Goal: Task Accomplishment & Management: Use online tool/utility

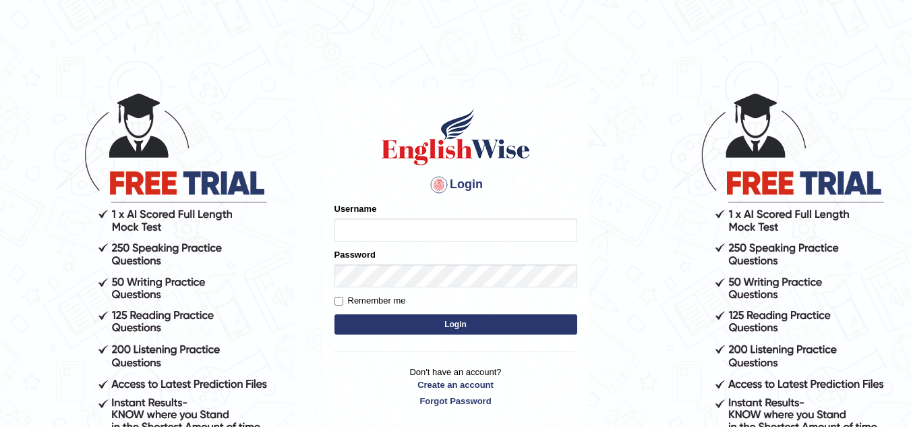
type input "leticia_parramatta"
click at [459, 323] on button "Login" at bounding box center [455, 324] width 243 height 20
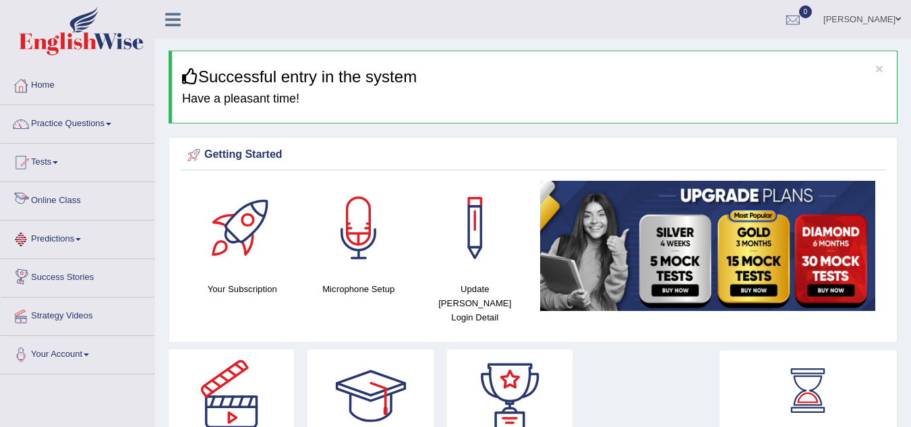
click at [79, 202] on link "Online Class" at bounding box center [78, 199] width 154 height 34
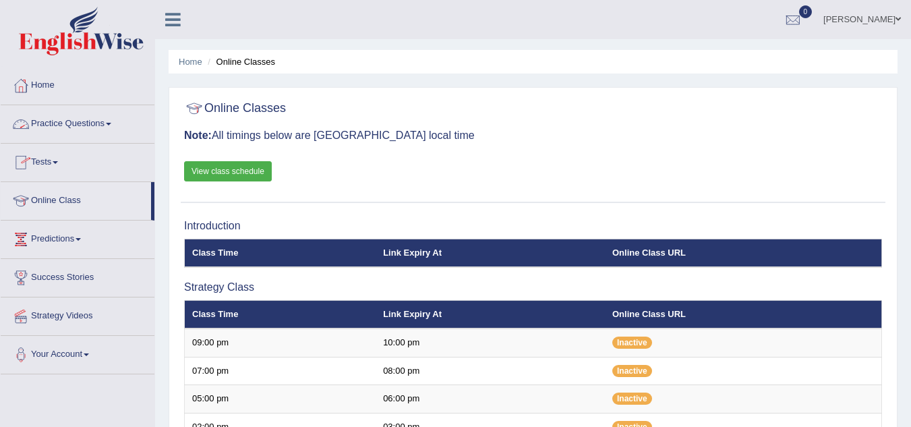
click at [106, 119] on link "Practice Questions" at bounding box center [78, 122] width 154 height 34
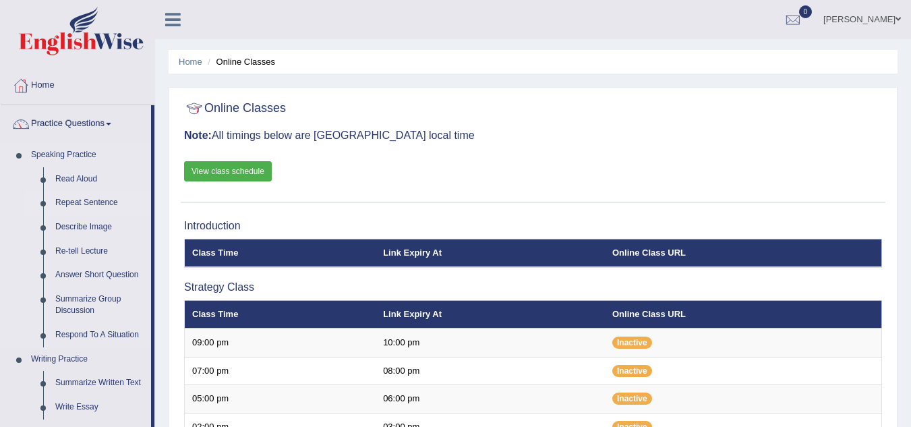
click at [68, 197] on link "Repeat Sentence" at bounding box center [100, 203] width 102 height 24
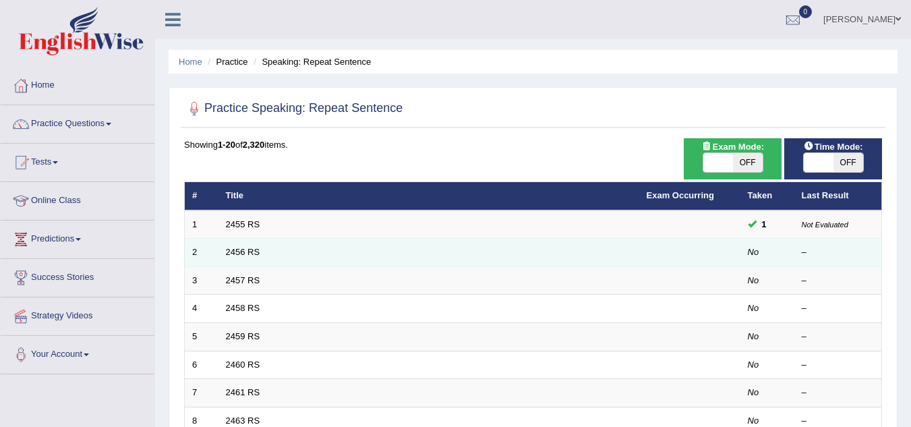
click at [319, 247] on td "2456 RS" at bounding box center [428, 253] width 421 height 28
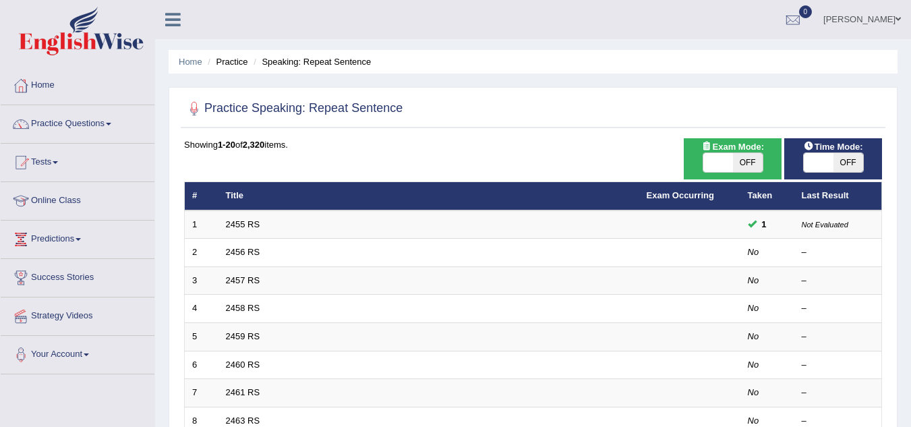
click at [741, 157] on span "OFF" at bounding box center [748, 162] width 30 height 19
checkbox input "true"
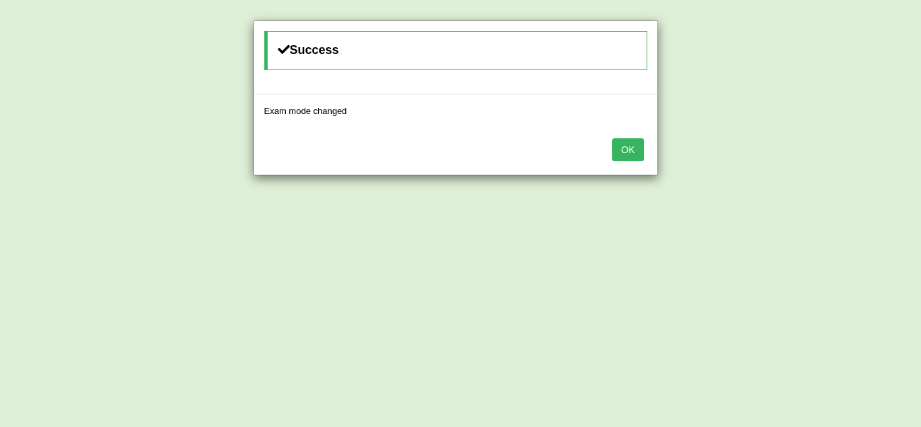
click at [623, 153] on button "OK" at bounding box center [627, 149] width 31 height 23
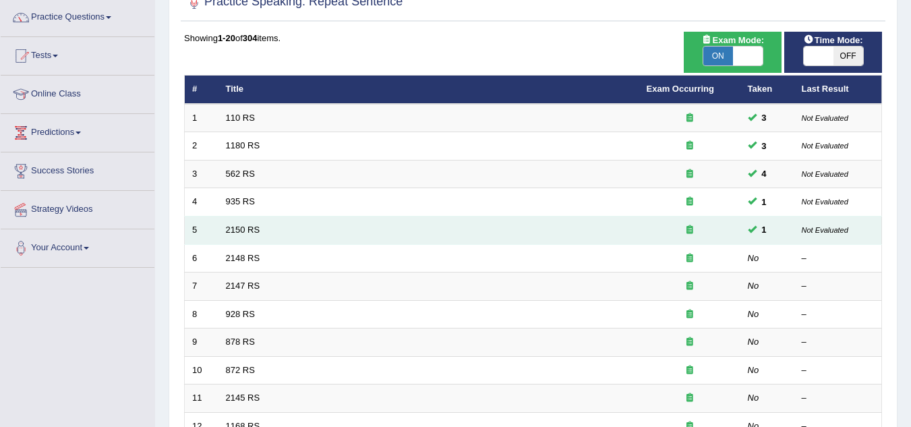
scroll to position [108, 0]
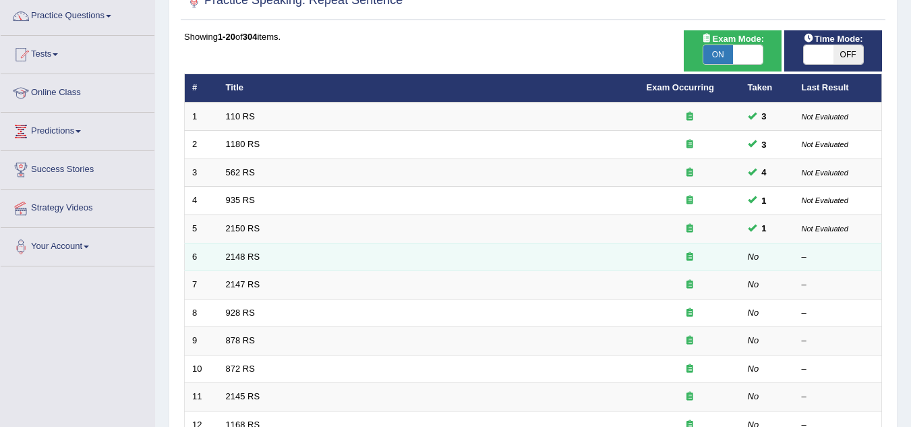
click at [565, 258] on td "2148 RS" at bounding box center [428, 257] width 421 height 28
click at [235, 251] on link "2148 RS" at bounding box center [243, 256] width 34 height 10
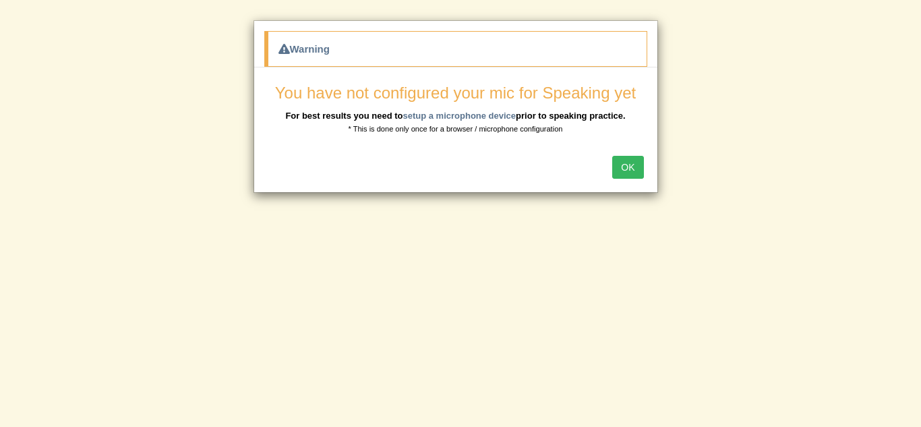
click at [629, 162] on button "OK" at bounding box center [627, 167] width 31 height 23
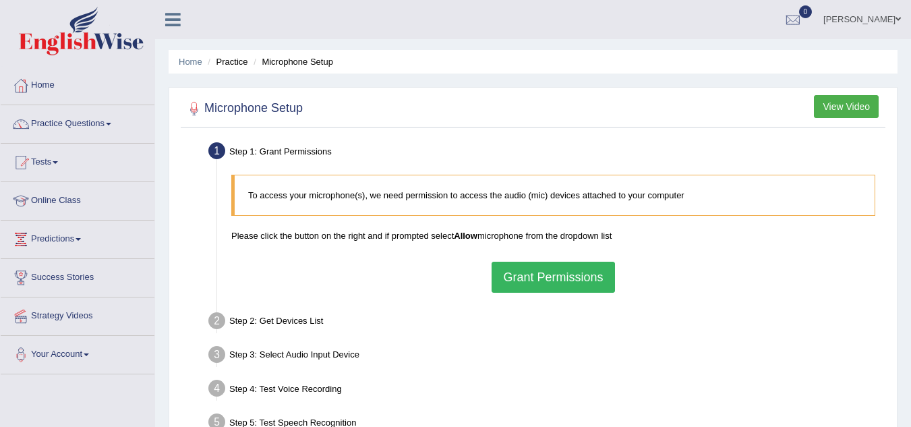
click at [531, 275] on button "Grant Permissions" at bounding box center [552, 276] width 123 height 31
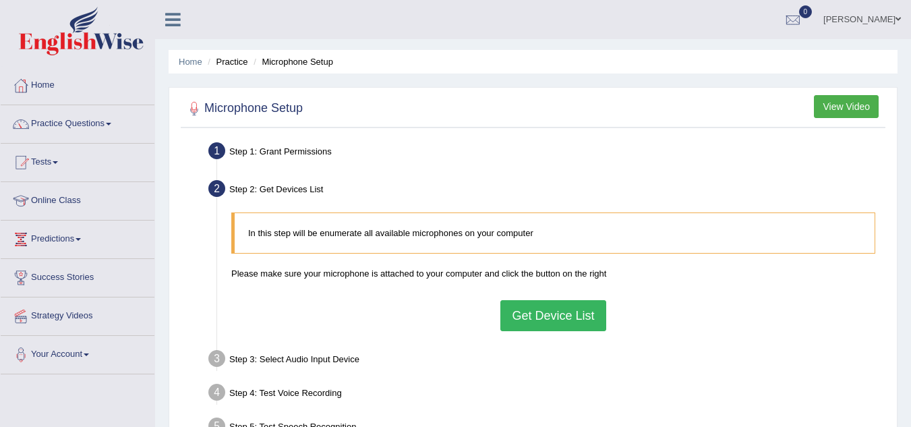
click at [547, 316] on button "Get Device List" at bounding box center [552, 315] width 105 height 31
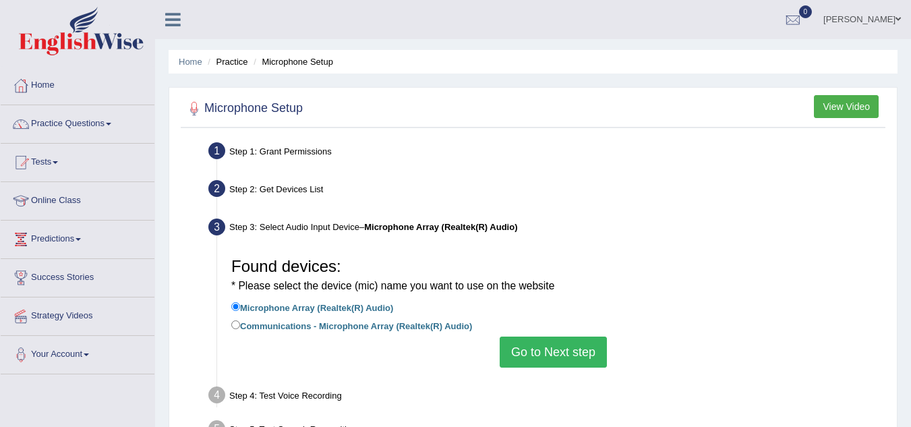
click at [541, 350] on button "Go to Next step" at bounding box center [552, 351] width 107 height 31
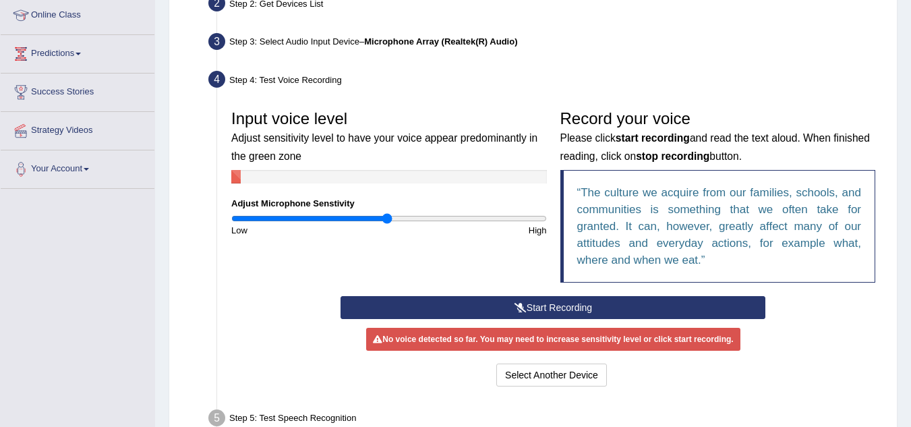
scroll to position [189, 0]
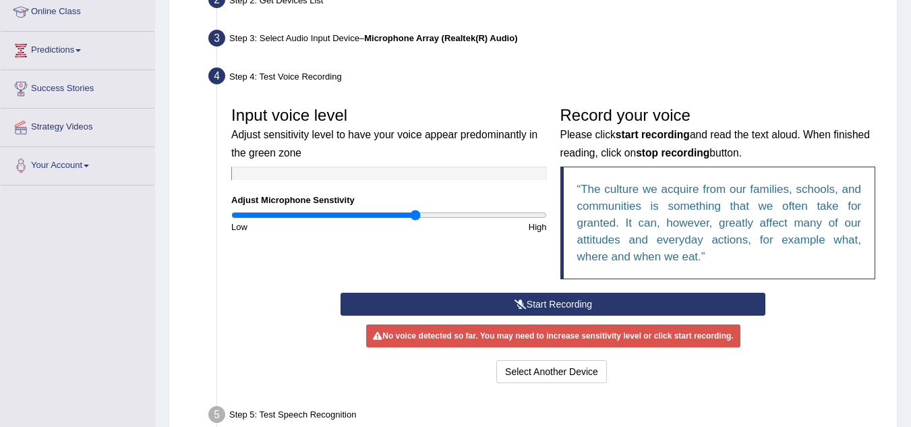
type input "1.18"
click at [414, 215] on input "range" at bounding box center [388, 215] width 315 height 11
click at [615, 299] on button "Start Recording" at bounding box center [552, 304] width 425 height 23
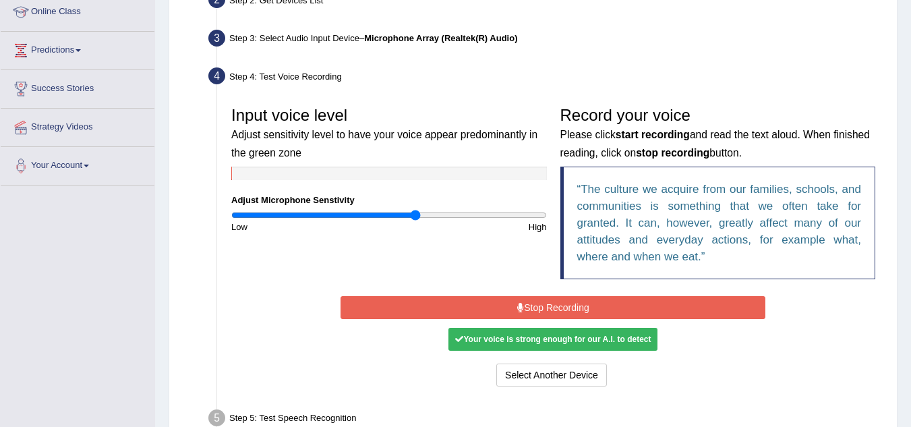
click at [615, 299] on button "Stop Recording" at bounding box center [552, 307] width 425 height 23
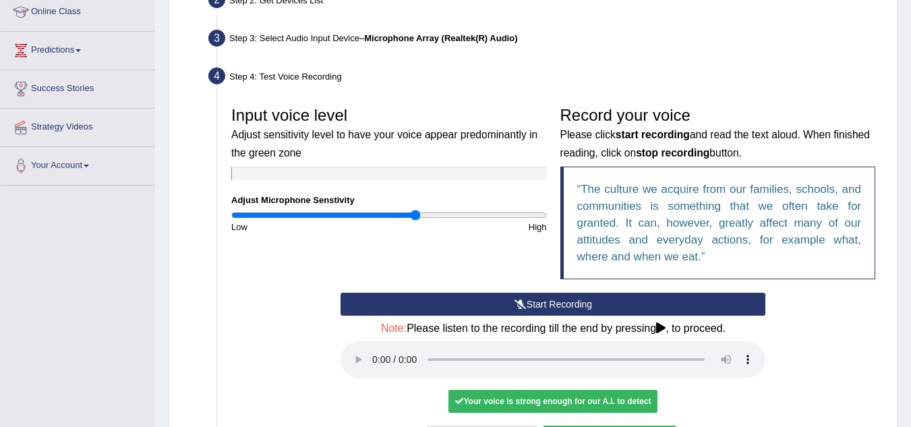
click at [745, 403] on div "No voice detected so far. You may need to increase sensitivity level or click s…" at bounding box center [552, 400] width 425 height 13
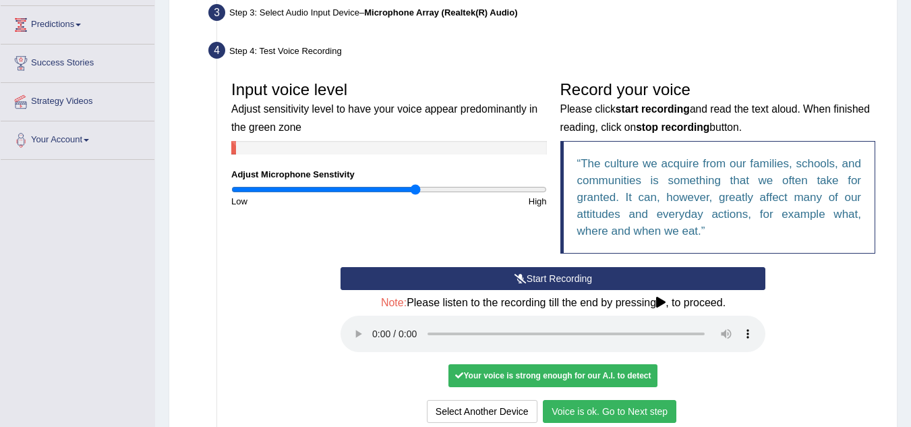
scroll to position [216, 0]
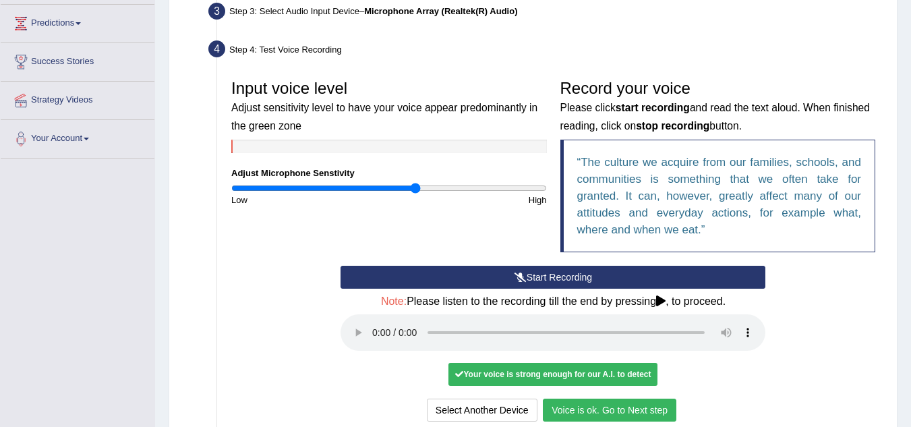
click at [653, 404] on button "Voice is ok. Go to Next step" at bounding box center [609, 409] width 133 height 23
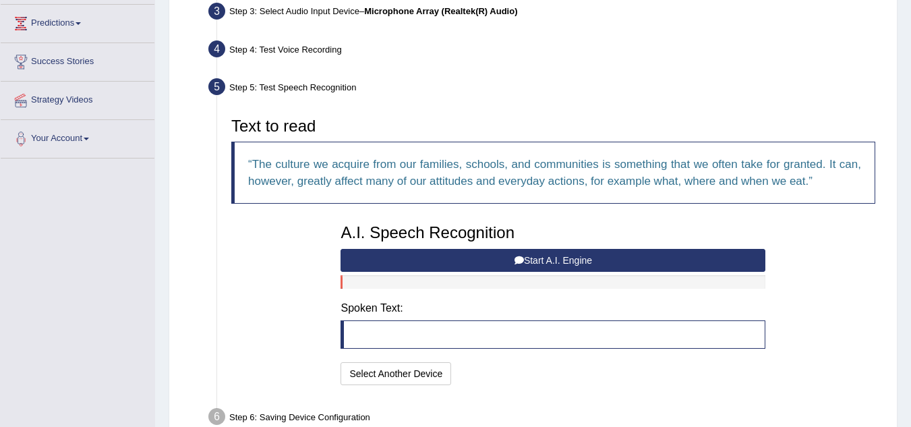
click at [553, 259] on button "Start A.I. Engine" at bounding box center [552, 260] width 425 height 23
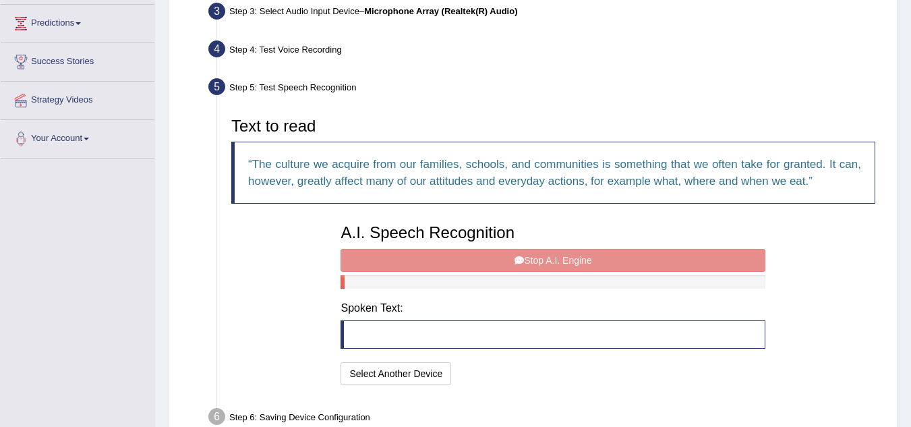
click at [553, 259] on div "A.I. Speech Recognition Start A.I. Engine Stop A.I. Engine Note: Please listen …" at bounding box center [553, 302] width 438 height 171
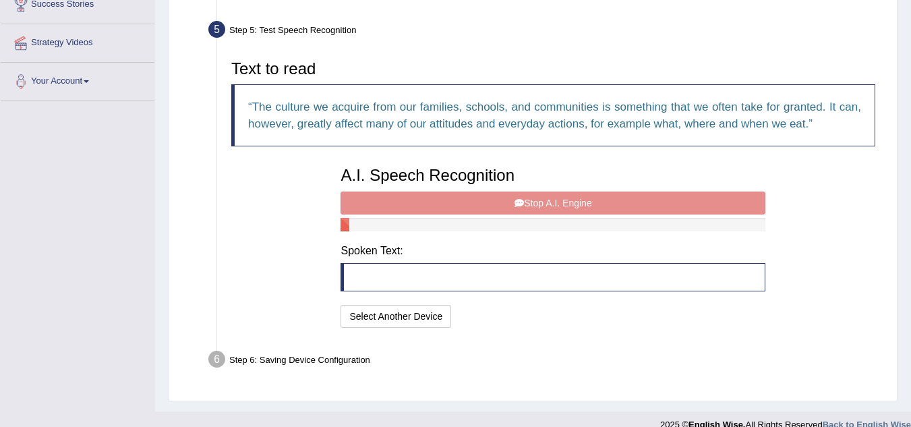
scroll to position [291, 0]
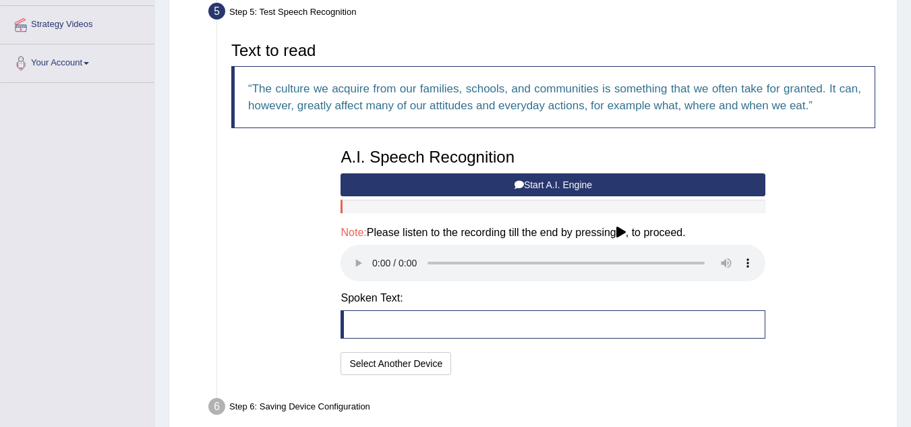
click at [533, 187] on button "Start A.I. Engine" at bounding box center [552, 184] width 425 height 23
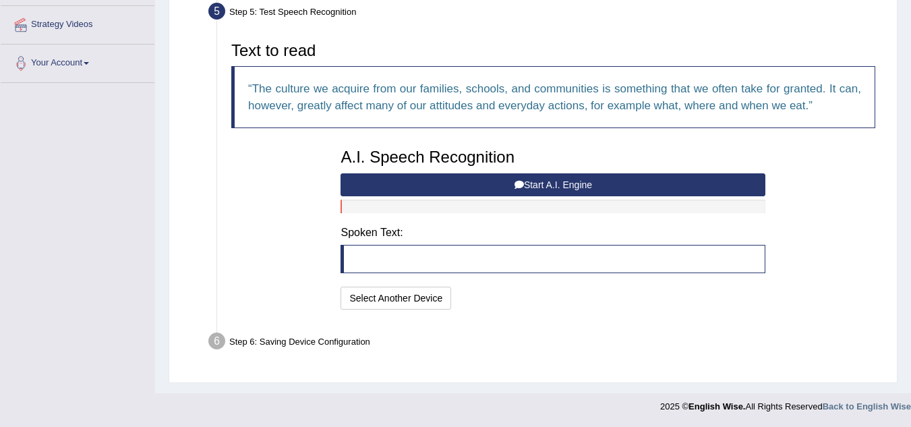
click at [538, 183] on button "Start A.I. Engine" at bounding box center [552, 184] width 425 height 23
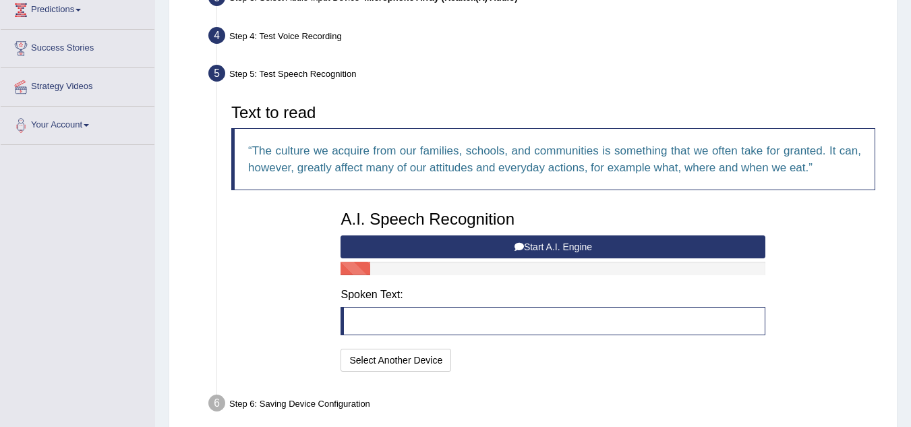
scroll to position [210, 0]
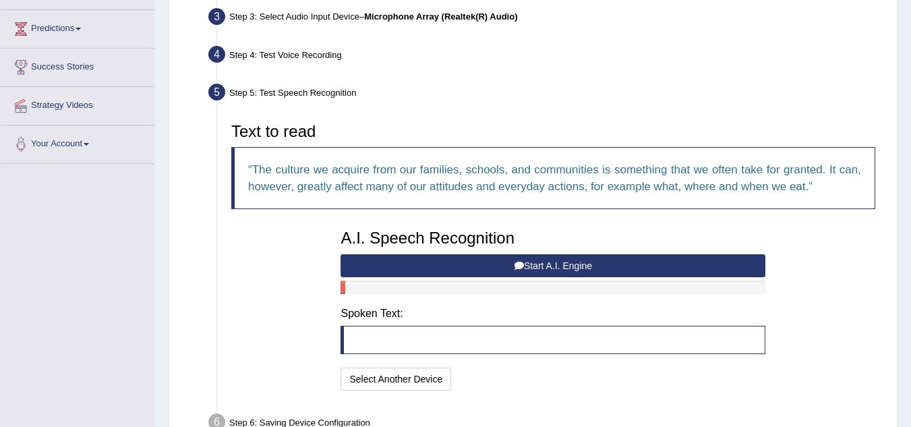
click at [555, 259] on button "Start A.I. Engine" at bounding box center [552, 265] width 425 height 23
drag, startPoint x: 555, startPoint y: 259, endPoint x: 440, endPoint y: 350, distance: 146.3
click at [440, 350] on div "A.I. Speech Recognition Start A.I. Engine Stop A.I. Engine Note: Please listen …" at bounding box center [553, 307] width 438 height 171
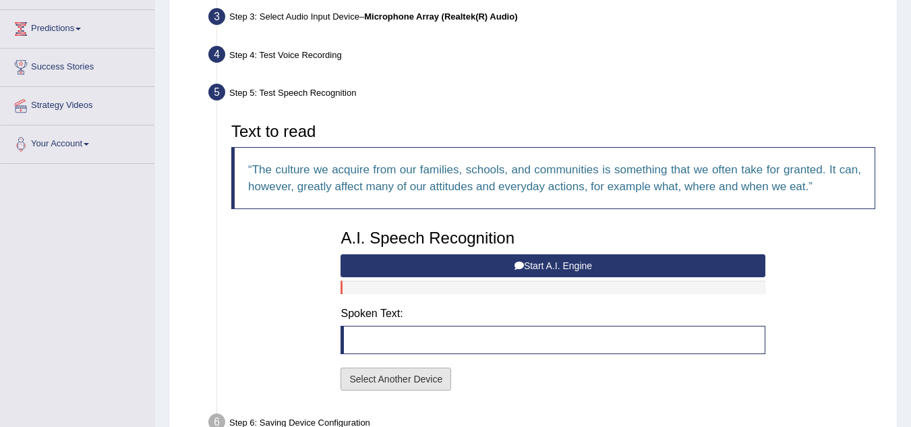
click at [414, 377] on button "Select Another Device" at bounding box center [395, 378] width 111 height 23
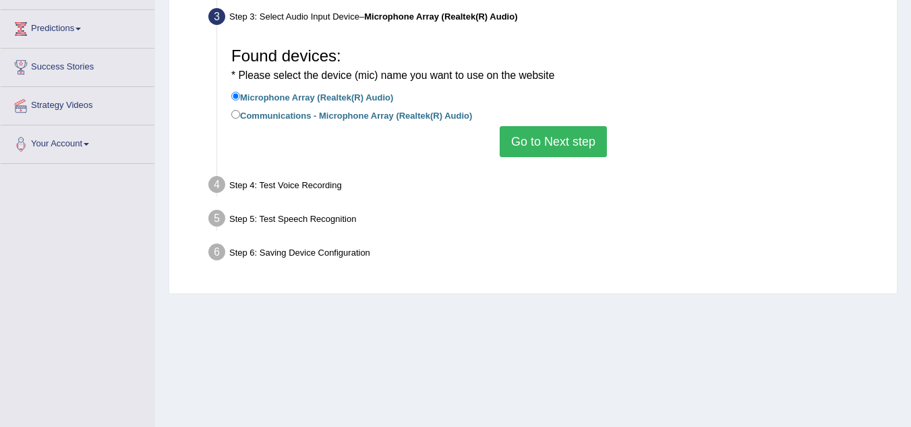
click at [576, 139] on button "Go to Next step" at bounding box center [552, 141] width 107 height 31
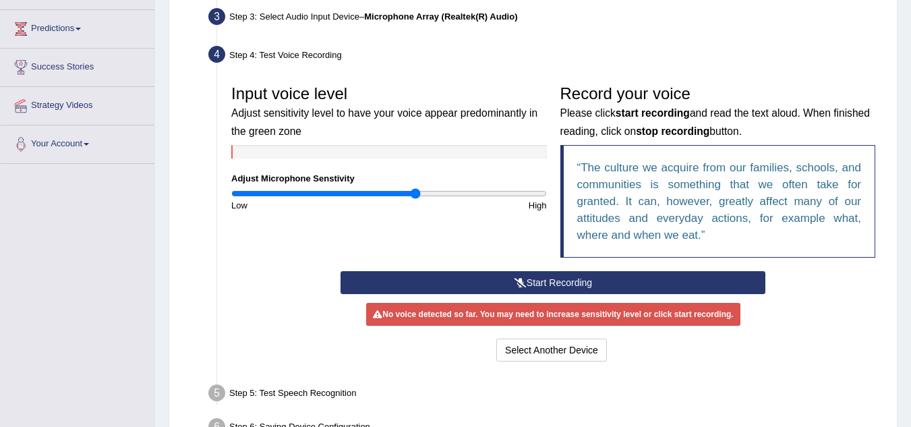
click at [532, 277] on button "Start Recording" at bounding box center [552, 282] width 425 height 23
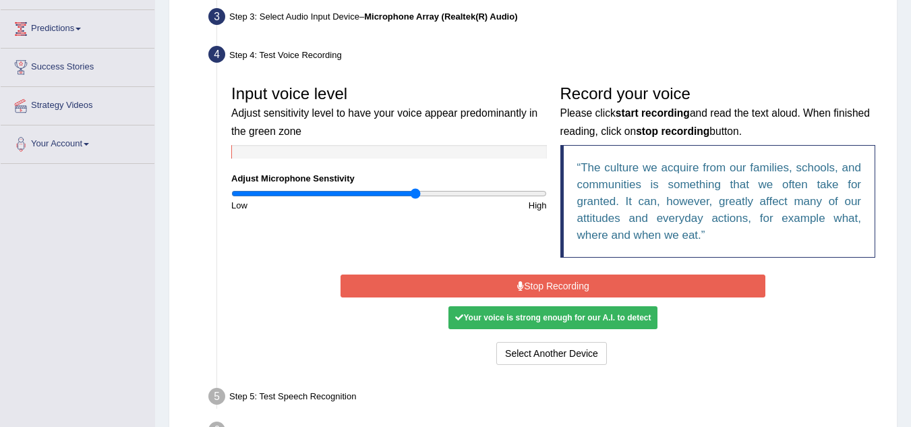
click at [532, 277] on button "Stop Recording" at bounding box center [552, 285] width 425 height 23
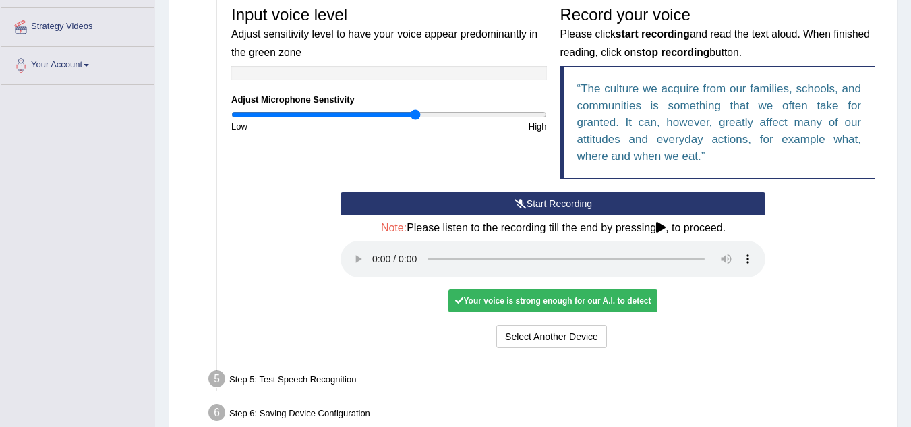
scroll to position [291, 0]
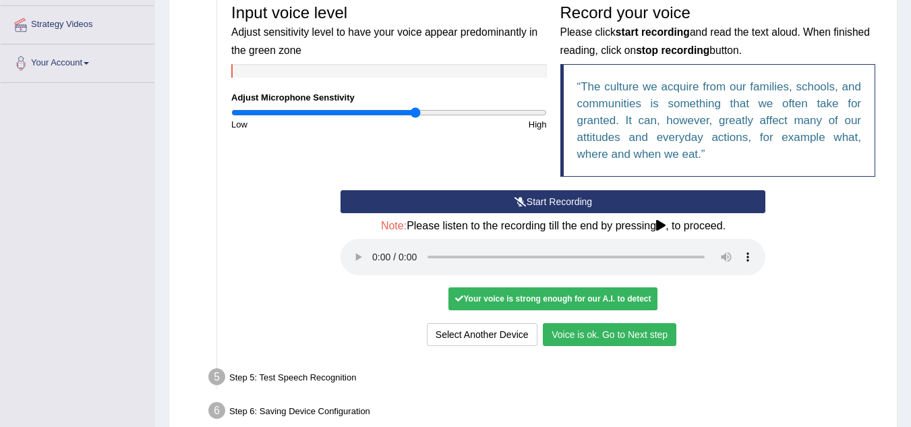
click at [593, 335] on button "Voice is ok. Go to Next step" at bounding box center [609, 334] width 133 height 23
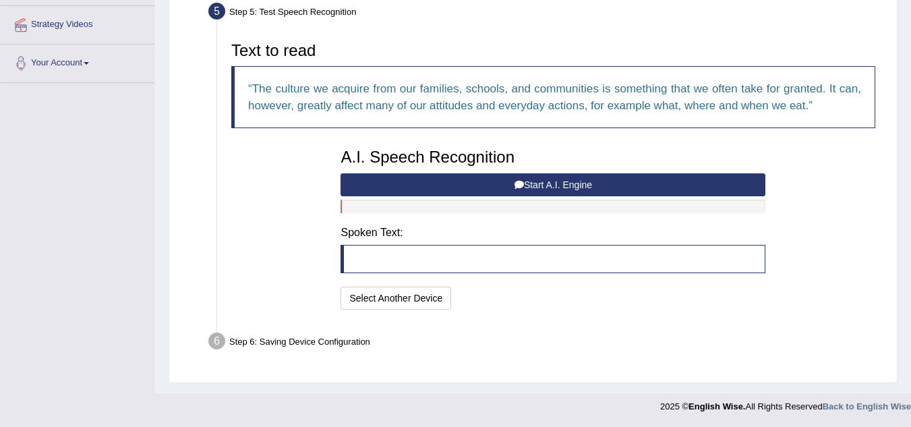
click at [560, 177] on button "Start A.I. Engine" at bounding box center [552, 184] width 425 height 23
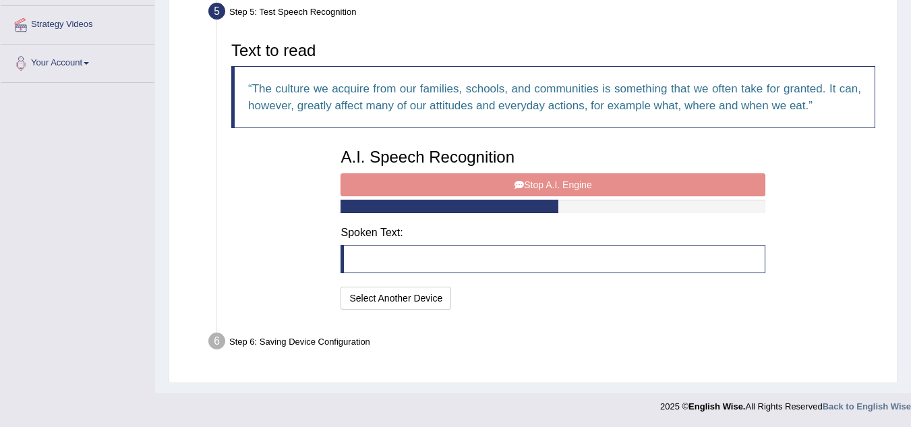
click at [560, 177] on div "A.I. Speech Recognition Start A.I. Engine Stop A.I. Engine Note: Please listen …" at bounding box center [553, 227] width 438 height 171
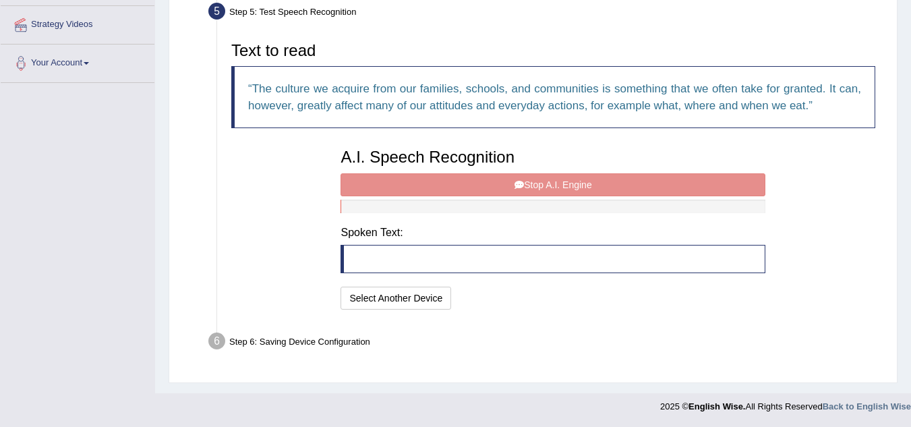
click at [560, 177] on div "A.I. Speech Recognition Start A.I. Engine Stop A.I. Engine Note: Please listen …" at bounding box center [553, 227] width 438 height 171
click at [556, 185] on div "A.I. Speech Recognition Start A.I. Engine Stop A.I. Engine Note: Please listen …" at bounding box center [553, 227] width 438 height 171
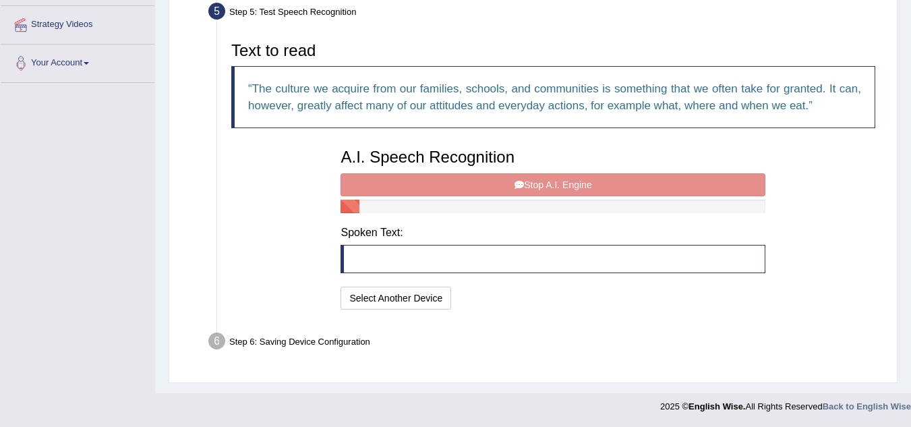
click at [556, 185] on div "A.I. Speech Recognition Start A.I. Engine Stop A.I. Engine Note: Please listen …" at bounding box center [553, 227] width 438 height 171
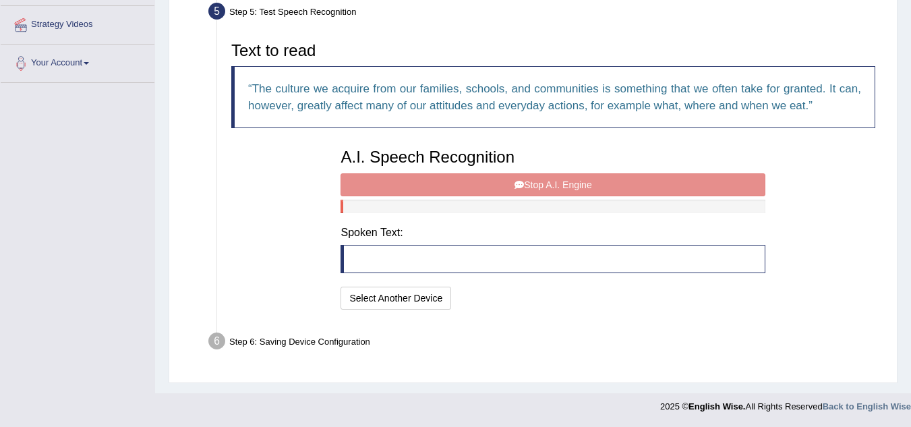
click at [556, 185] on div "A.I. Speech Recognition Start A.I. Engine Stop A.I. Engine Note: Please listen …" at bounding box center [553, 227] width 438 height 171
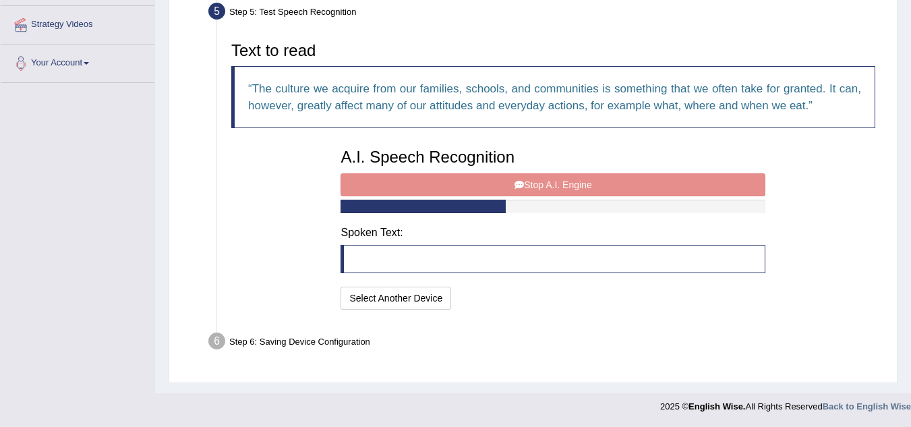
click at [556, 185] on div "A.I. Speech Recognition Start A.I. Engine Stop A.I. Engine Note: Please listen …" at bounding box center [553, 227] width 438 height 171
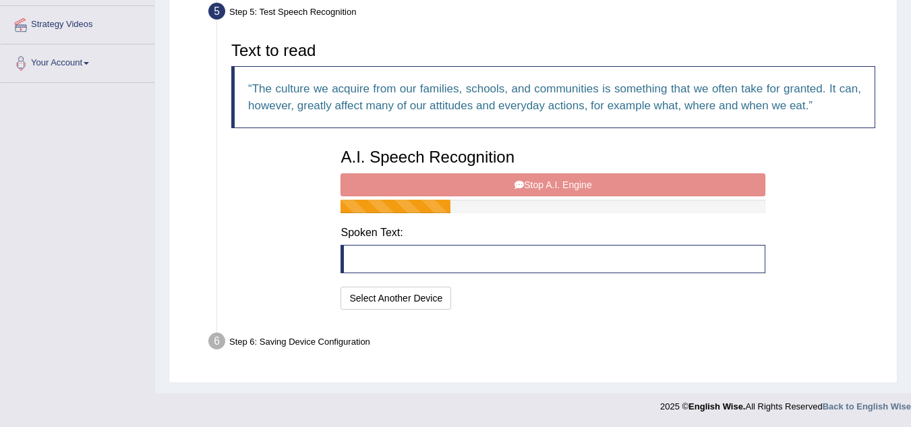
click at [556, 185] on div "A.I. Speech Recognition Start A.I. Engine Stop A.I. Engine Note: Please listen …" at bounding box center [553, 227] width 438 height 171
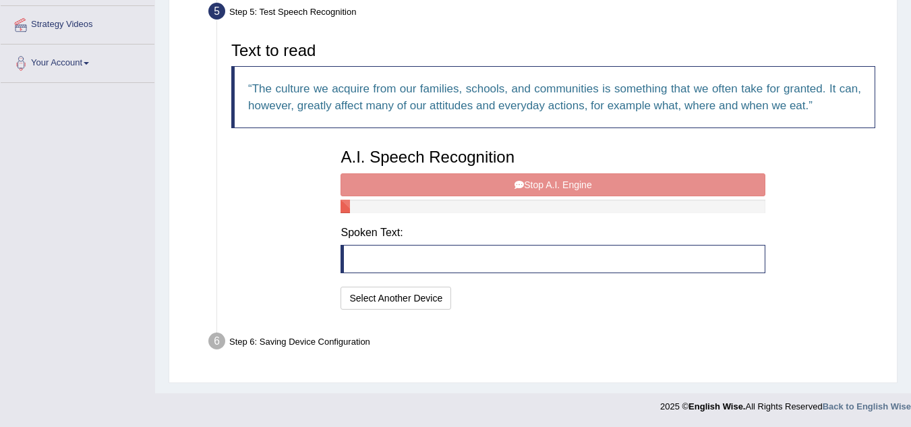
click at [556, 185] on div "A.I. Speech Recognition Start A.I. Engine Stop A.I. Engine Note: Please listen …" at bounding box center [553, 227] width 438 height 171
drag, startPoint x: 556, startPoint y: 185, endPoint x: 394, endPoint y: 251, distance: 174.7
click at [394, 251] on div "A.I. Speech Recognition Start A.I. Engine Stop A.I. Engine Note: Please listen …" at bounding box center [553, 227] width 438 height 171
click at [394, 251] on blockquote at bounding box center [552, 259] width 425 height 28
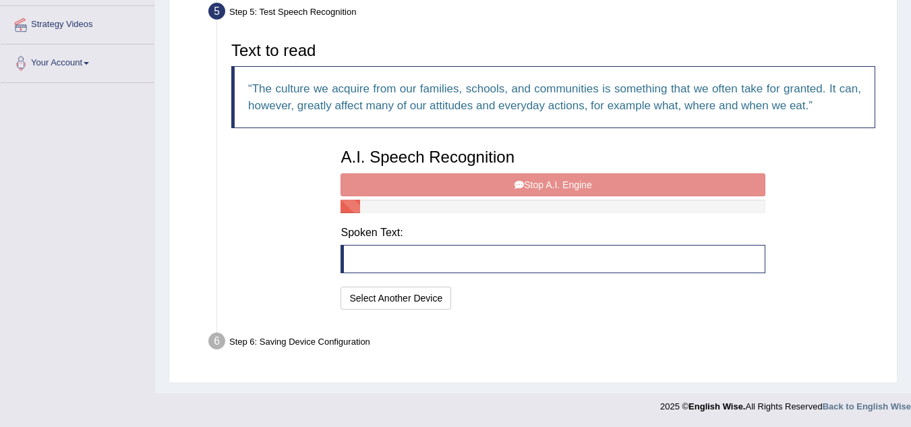
click at [394, 251] on blockquote at bounding box center [552, 259] width 425 height 28
drag, startPoint x: 394, startPoint y: 251, endPoint x: 450, endPoint y: 249, distance: 56.0
click at [450, 249] on blockquote at bounding box center [552, 259] width 425 height 28
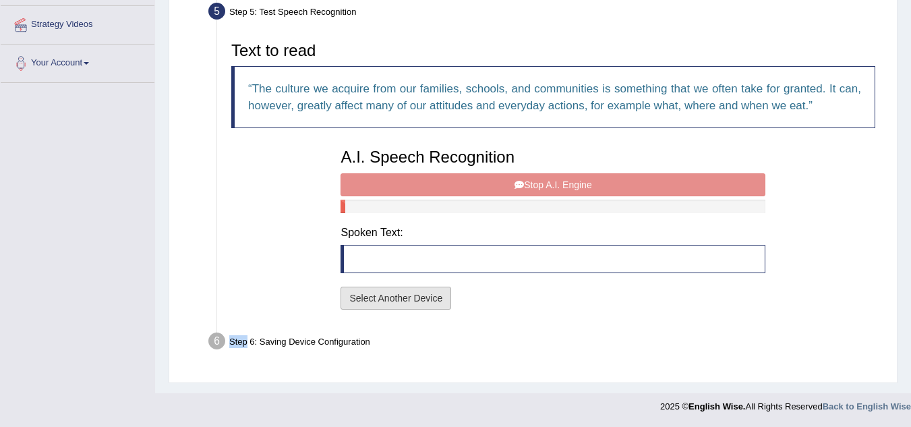
drag, startPoint x: 450, startPoint y: 249, endPoint x: 393, endPoint y: 297, distance: 74.6
click at [393, 297] on div "A.I. Speech Recognition Start A.I. Engine Stop A.I. Engine Note: Please listen …" at bounding box center [553, 227] width 438 height 171
click at [393, 297] on button "Select Another Device" at bounding box center [395, 297] width 111 height 23
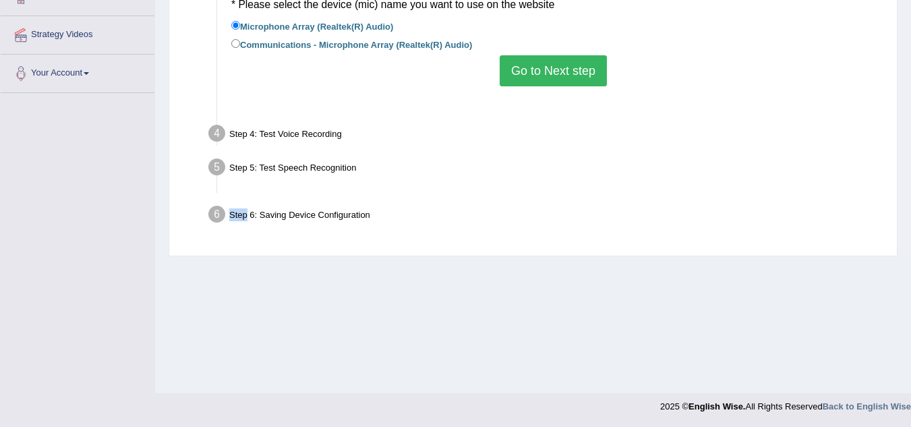
scroll to position [281, 0]
click at [393, 297] on div "Home Practice Microphone Setup You have already completed the setup earlier wit…" at bounding box center [533, 56] width 756 height 674
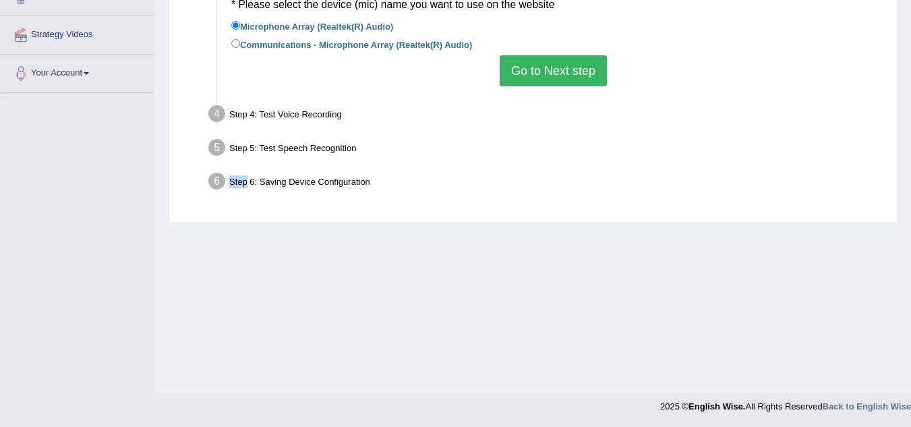
click at [530, 73] on button "Go to Next step" at bounding box center [552, 70] width 107 height 31
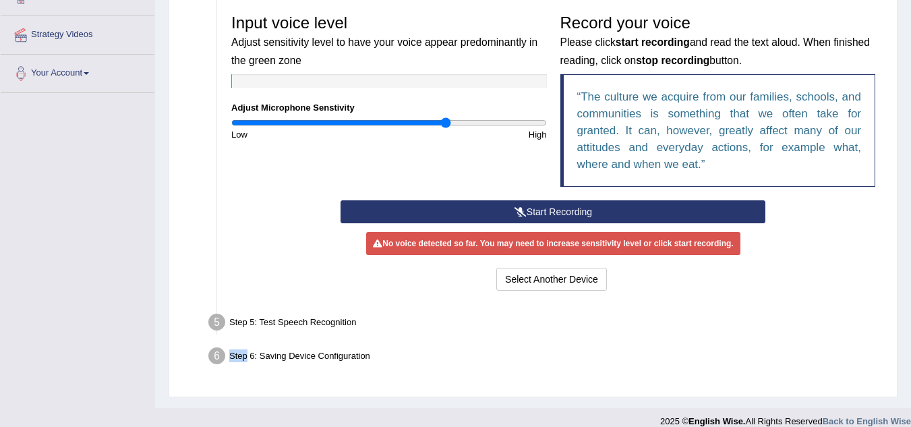
click at [444, 124] on input "range" at bounding box center [388, 122] width 315 height 11
click at [545, 209] on button "Start Recording" at bounding box center [552, 211] width 425 height 23
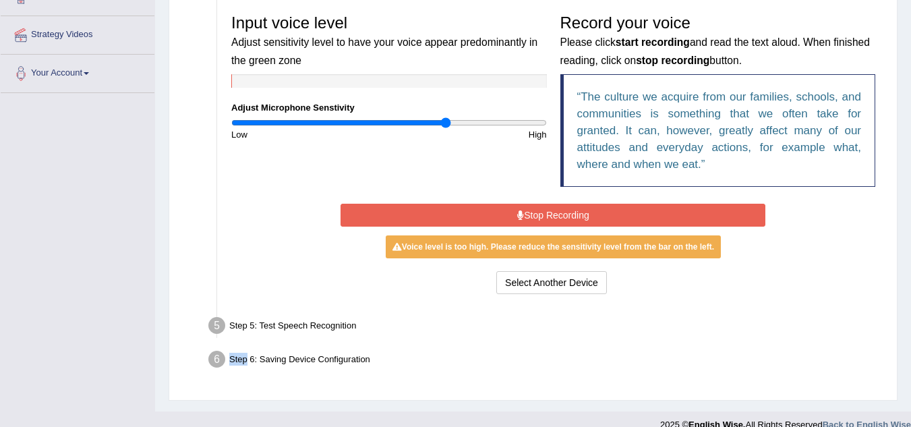
click at [545, 209] on button "Stop Recording" at bounding box center [552, 215] width 425 height 23
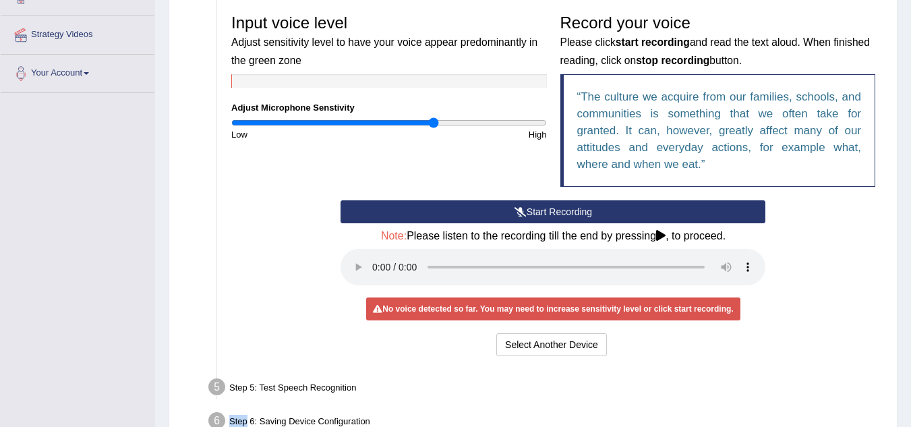
click at [432, 122] on input "range" at bounding box center [388, 122] width 315 height 11
click at [543, 211] on button "Start Recording" at bounding box center [552, 211] width 425 height 23
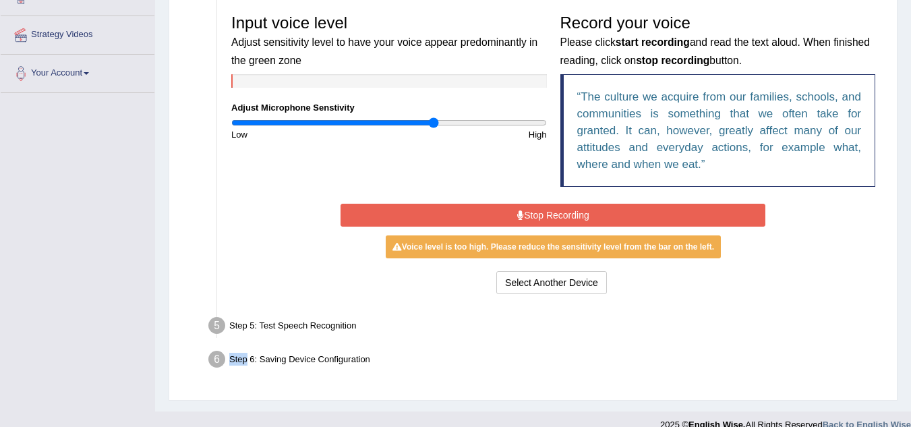
click at [543, 211] on button "Stop Recording" at bounding box center [552, 215] width 425 height 23
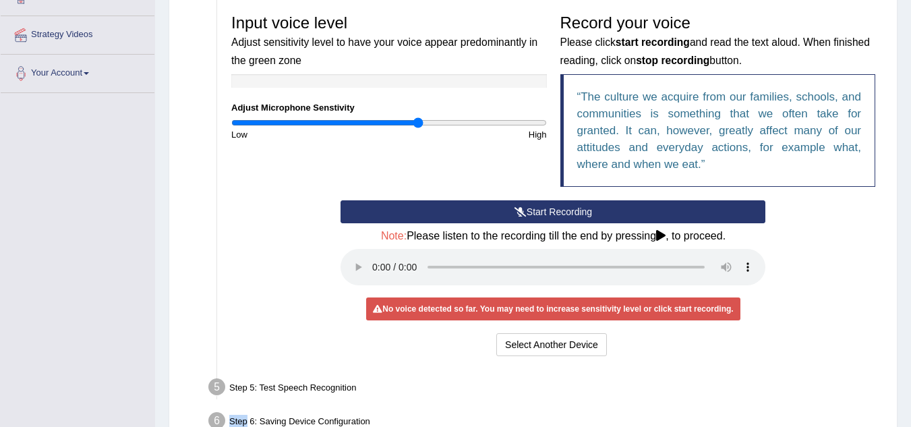
type input "1.2"
click at [417, 118] on input "range" at bounding box center [388, 122] width 315 height 11
click at [532, 208] on button "Start Recording" at bounding box center [552, 211] width 425 height 23
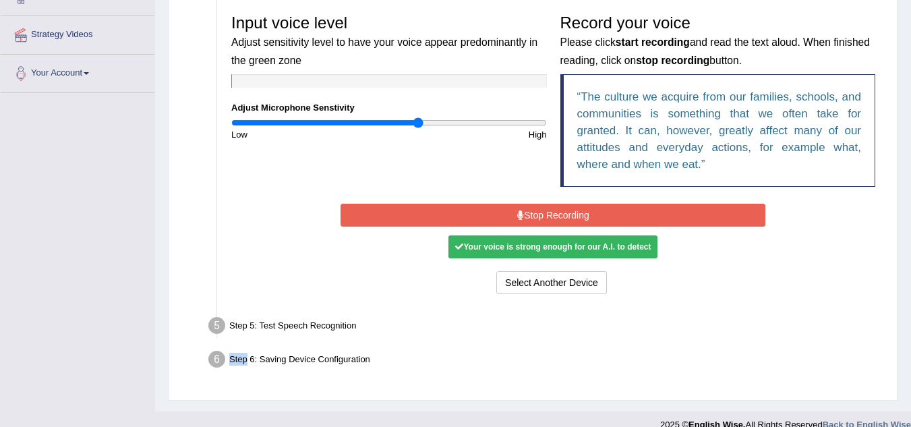
click at [543, 212] on button "Stop Recording" at bounding box center [552, 215] width 425 height 23
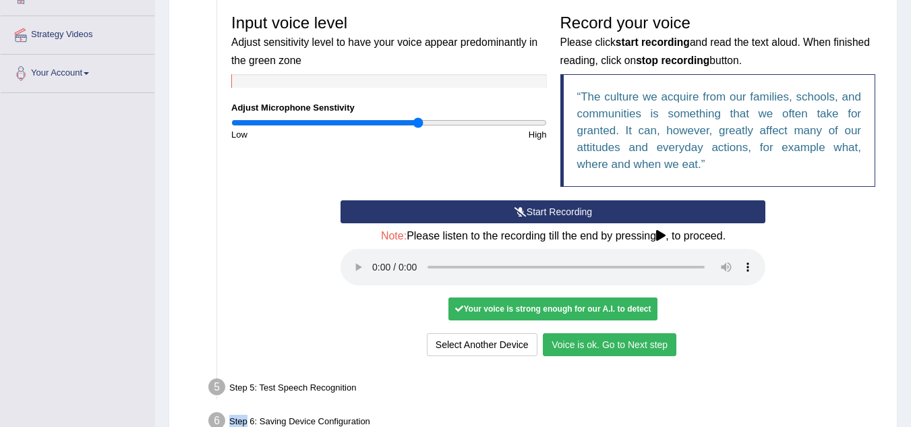
click at [570, 345] on button "Voice is ok. Go to Next step" at bounding box center [609, 344] width 133 height 23
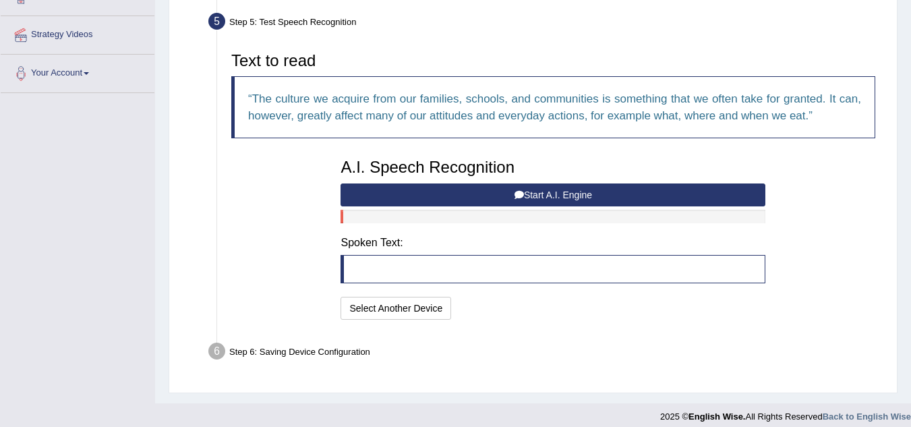
click at [422, 96] on q "The culture we acquire from our families, schools, and communities is something…" at bounding box center [554, 107] width 613 height 30
click at [532, 196] on button "Start A.I. Engine" at bounding box center [552, 194] width 425 height 23
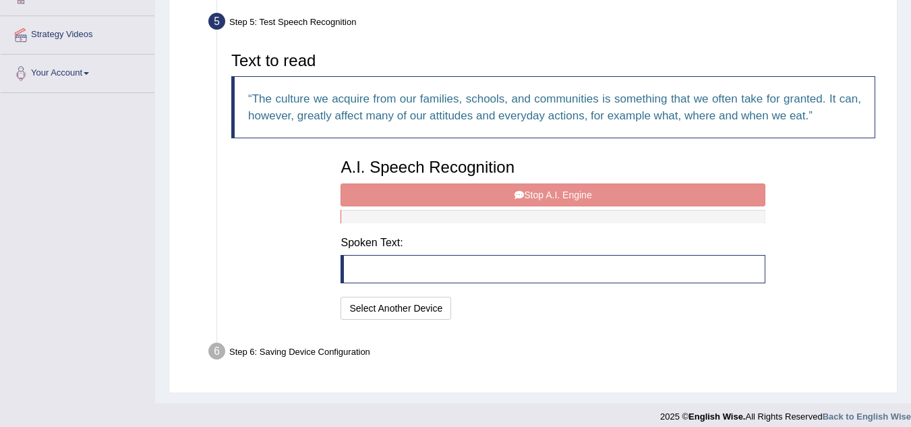
click at [532, 196] on div "A.I. Speech Recognition Start A.I. Engine Stop A.I. Engine Note: Please listen …" at bounding box center [553, 237] width 438 height 171
click at [552, 190] on div "A.I. Speech Recognition Start A.I. Engine Stop A.I. Engine Note: Please listen …" at bounding box center [553, 237] width 438 height 171
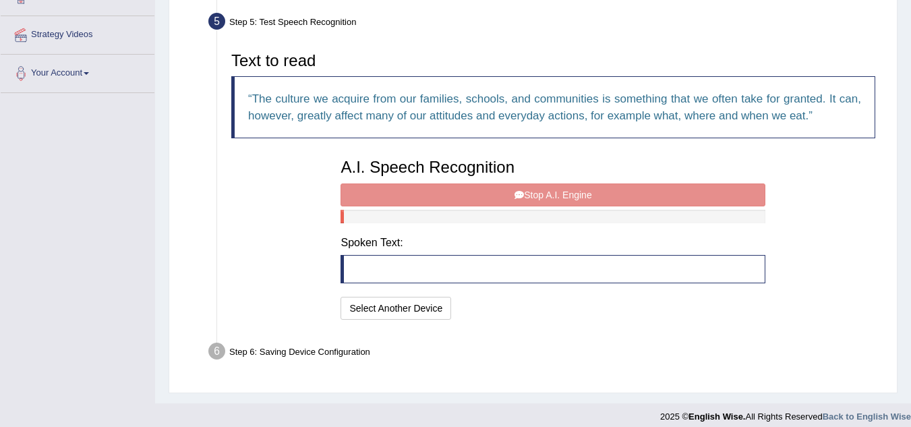
click at [552, 190] on div "A.I. Speech Recognition Start A.I. Engine Stop A.I. Engine Note: Please listen …" at bounding box center [553, 237] width 438 height 171
click at [546, 195] on div "A.I. Speech Recognition Start A.I. Engine Stop A.I. Engine Note: Please listen …" at bounding box center [553, 237] width 438 height 171
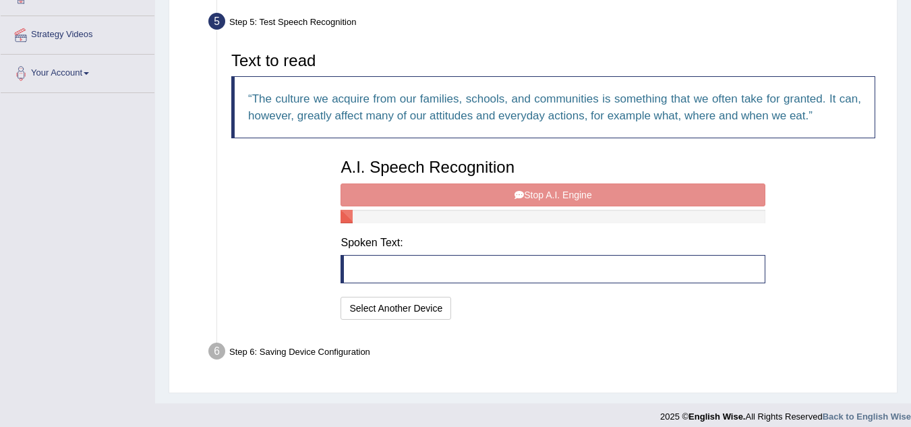
click at [546, 195] on div "A.I. Speech Recognition Start A.I. Engine Stop A.I. Engine Note: Please listen …" at bounding box center [553, 237] width 438 height 171
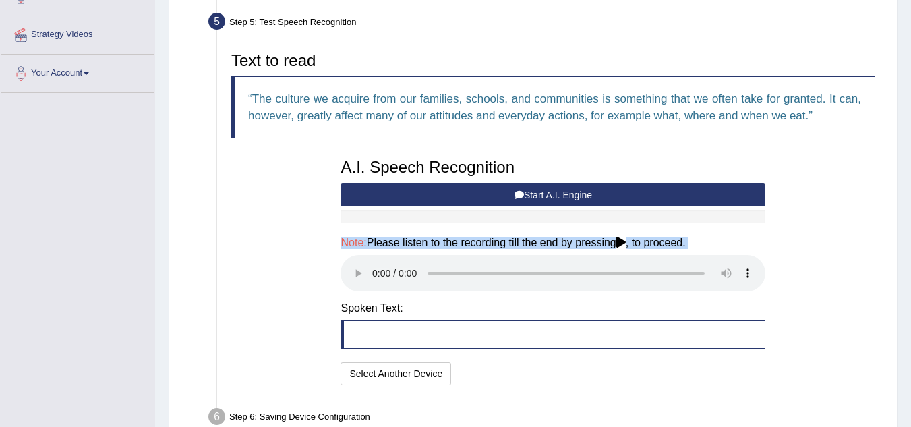
click at [625, 243] on icon at bounding box center [620, 242] width 9 height 11
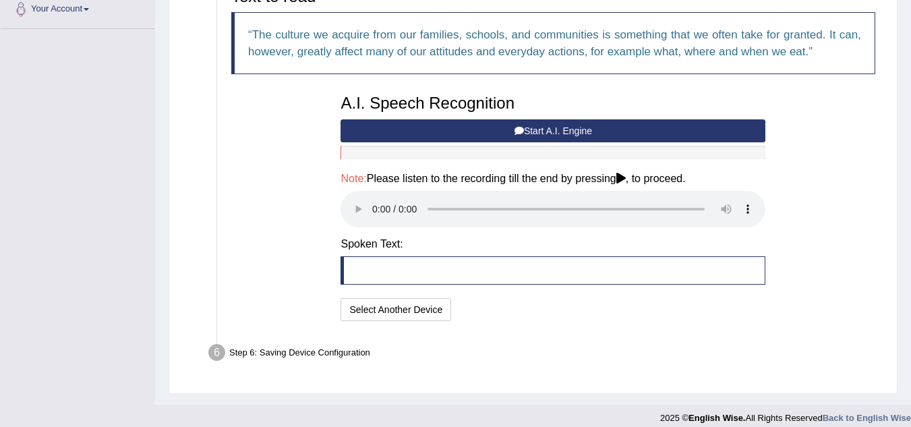
scroll to position [357, 0]
